Goal: Entertainment & Leisure: Consume media (video, audio)

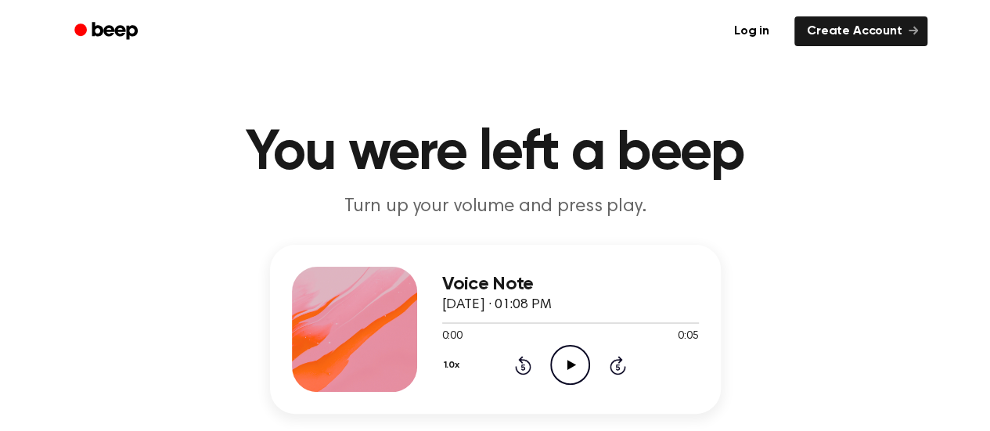
click at [578, 359] on icon "Play Audio" at bounding box center [570, 365] width 40 height 40
click at [574, 378] on icon "Play Audio" at bounding box center [570, 365] width 40 height 40
click at [581, 364] on icon "Play Audio" at bounding box center [570, 365] width 40 height 40
click at [581, 354] on icon "Play Audio" at bounding box center [570, 365] width 40 height 40
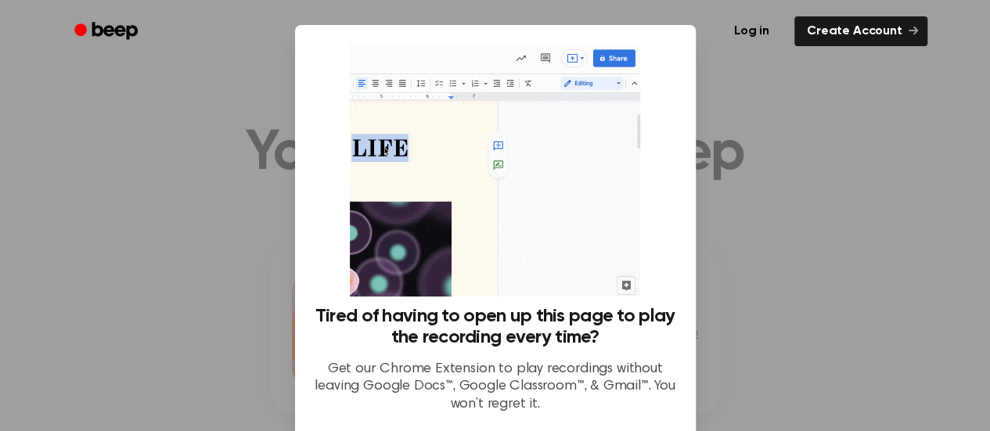
click at [812, 347] on div at bounding box center [495, 215] width 990 height 431
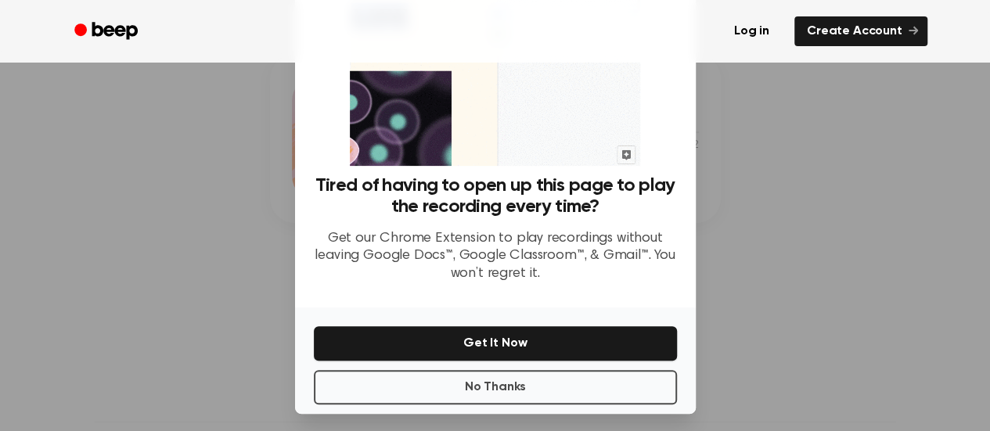
scroll to position [138, 0]
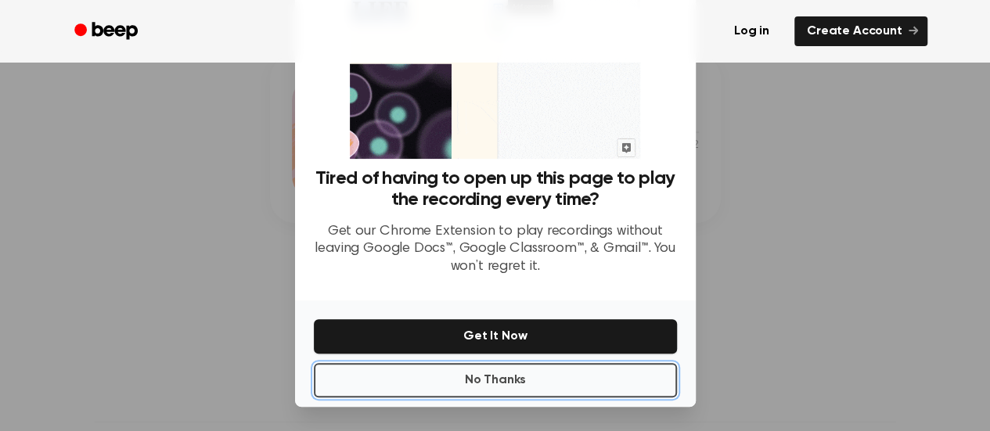
click at [528, 389] on button "No Thanks" at bounding box center [495, 380] width 363 height 34
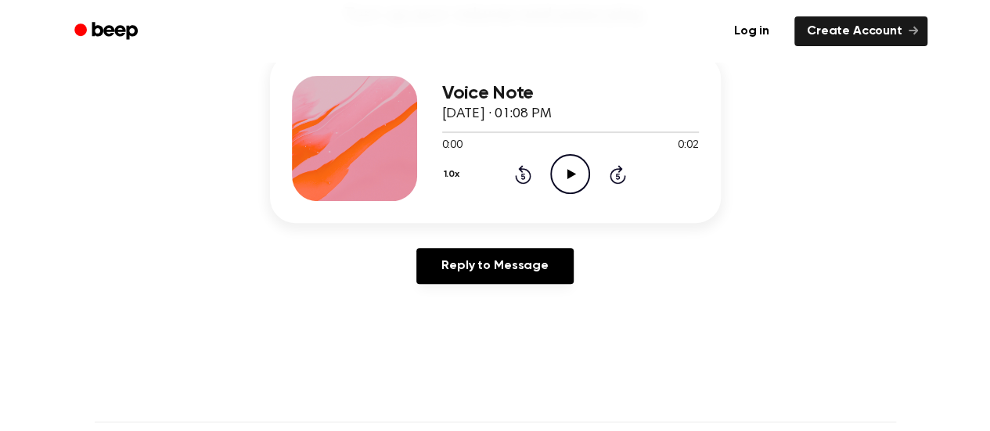
click at [571, 179] on icon "Play Audio" at bounding box center [570, 174] width 40 height 40
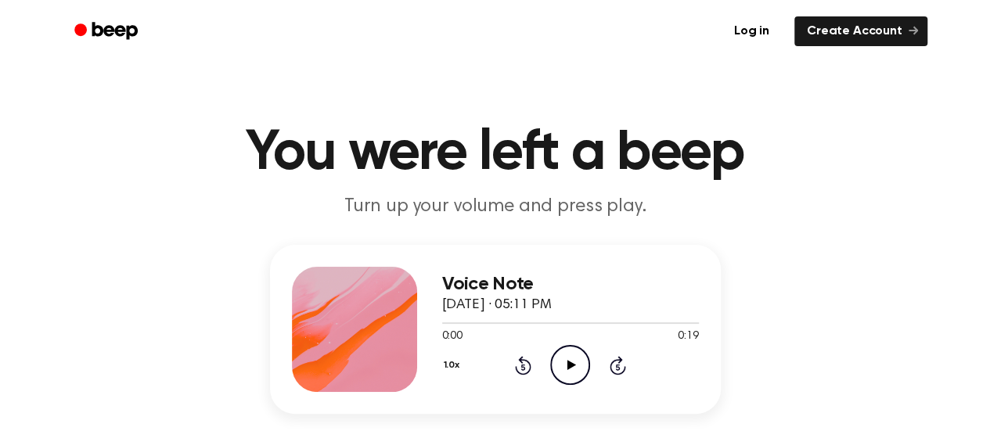
click at [582, 366] on icon "Play Audio" at bounding box center [570, 365] width 40 height 40
